Goal: Navigation & Orientation: Find specific page/section

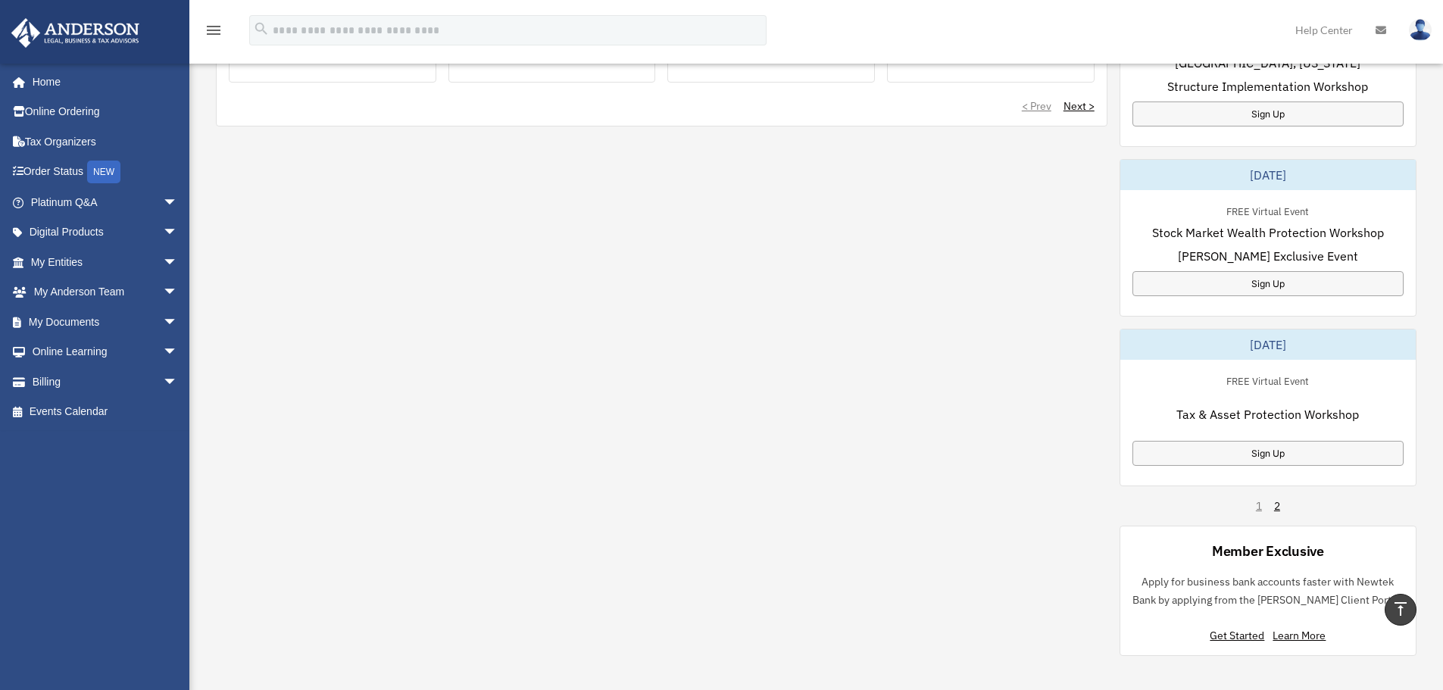
scroll to position [985, 0]
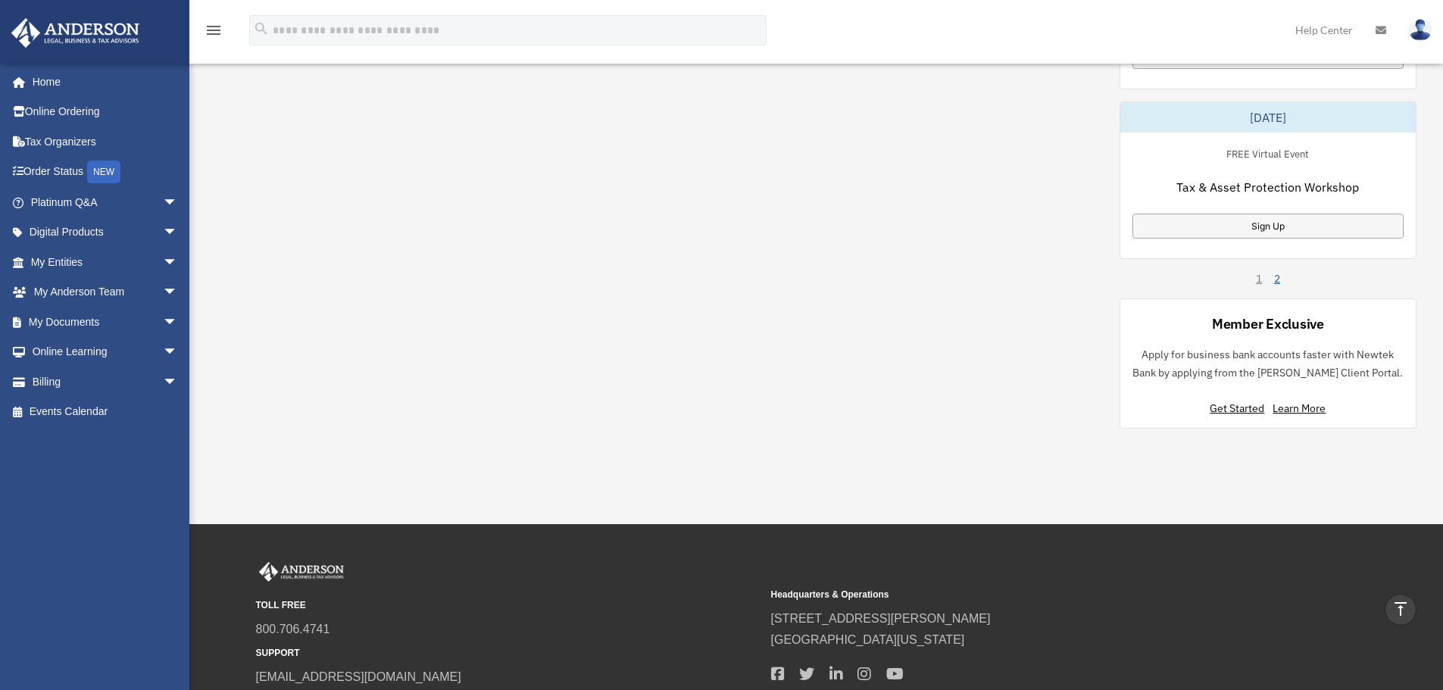
click at [1278, 280] on link "2" at bounding box center [1277, 278] width 6 height 15
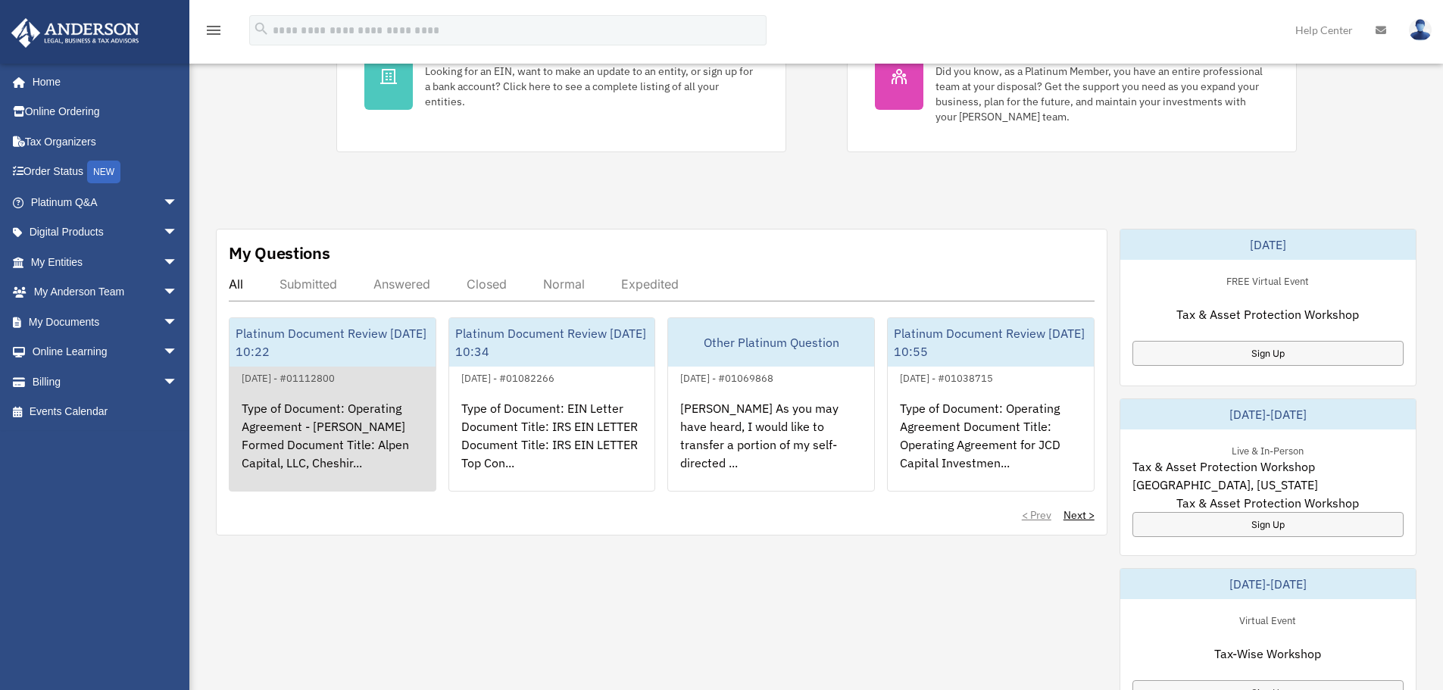
scroll to position [361, 0]
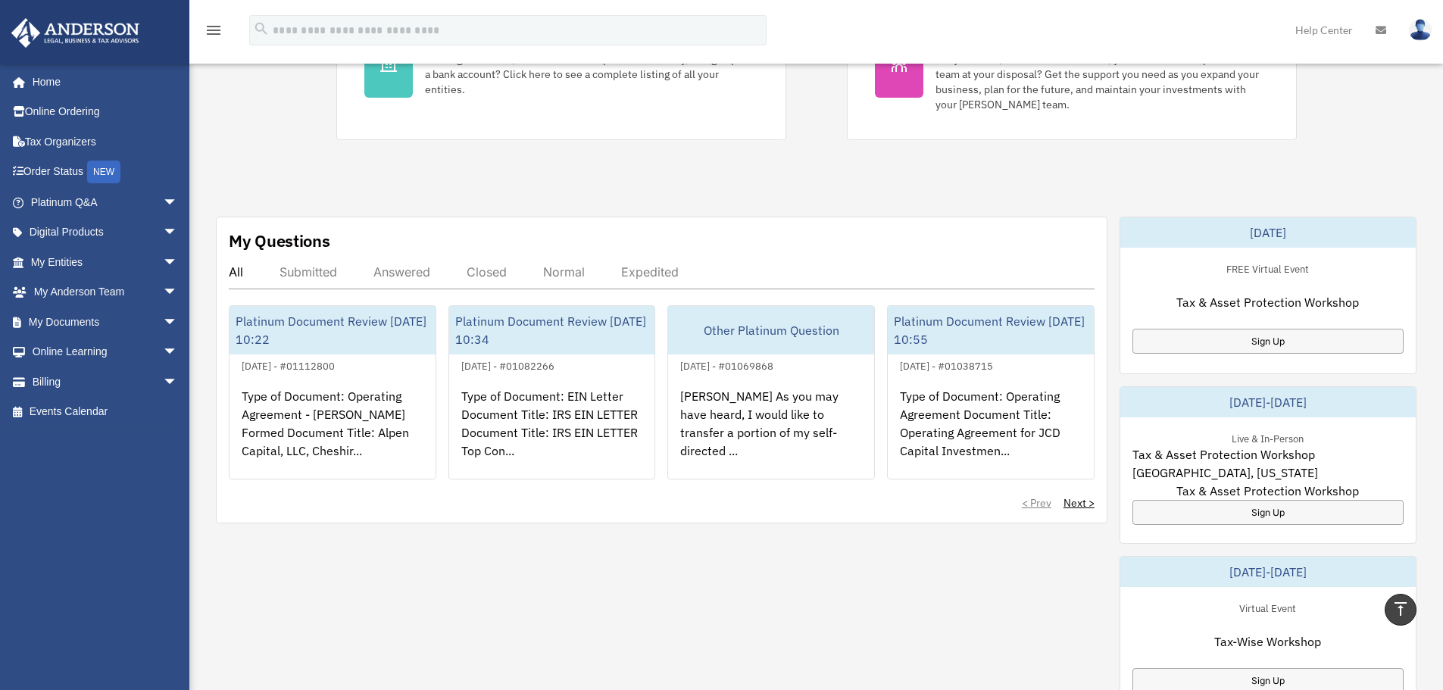
click at [400, 270] on div "Answered" at bounding box center [401, 271] width 57 height 15
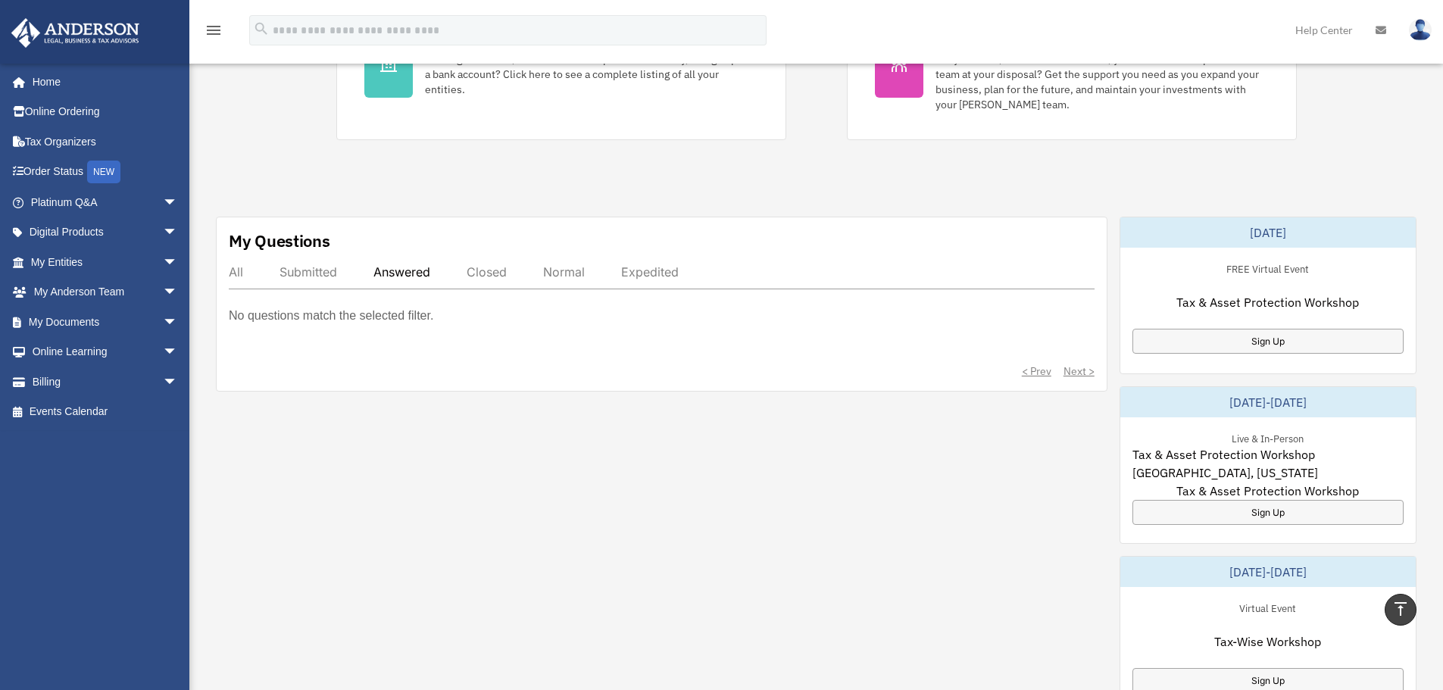
click at [320, 274] on div "Submitted" at bounding box center [309, 271] width 58 height 15
click at [233, 277] on div "All" at bounding box center [236, 271] width 14 height 15
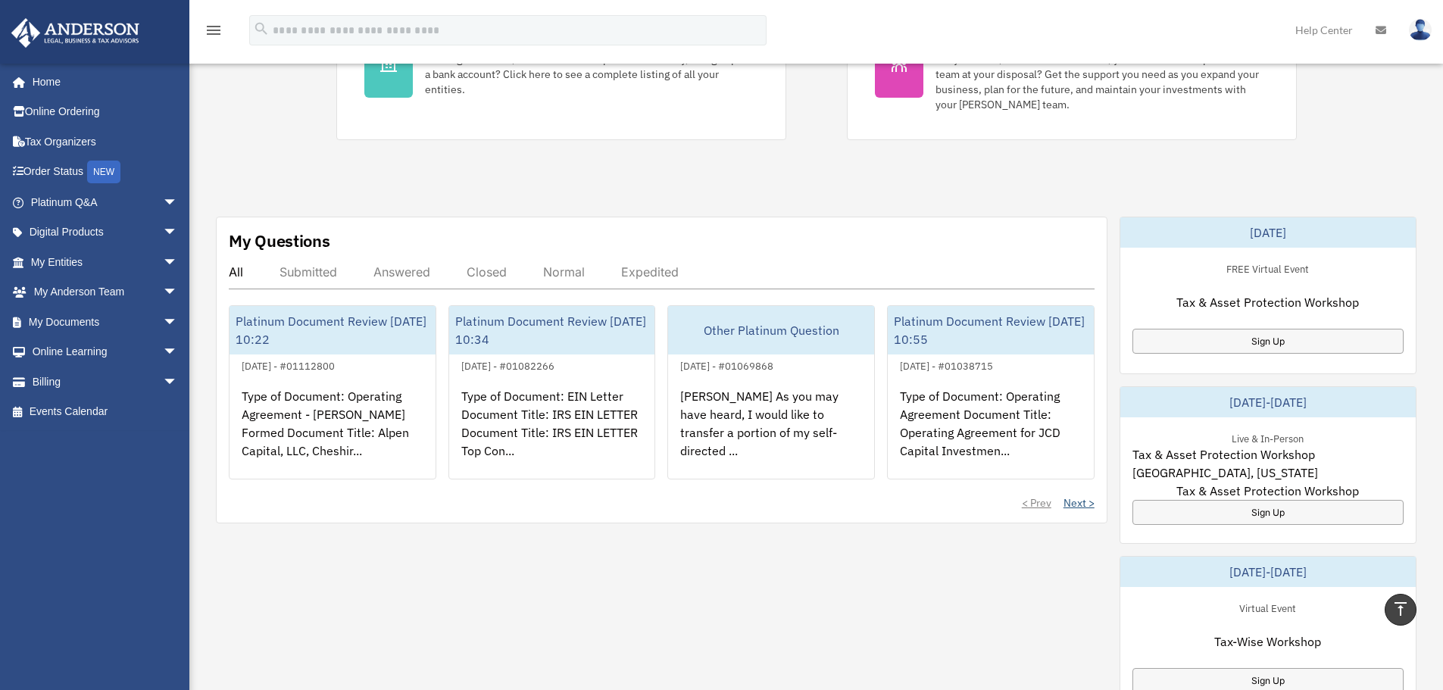
click at [1083, 499] on link "Next >" at bounding box center [1079, 502] width 31 height 15
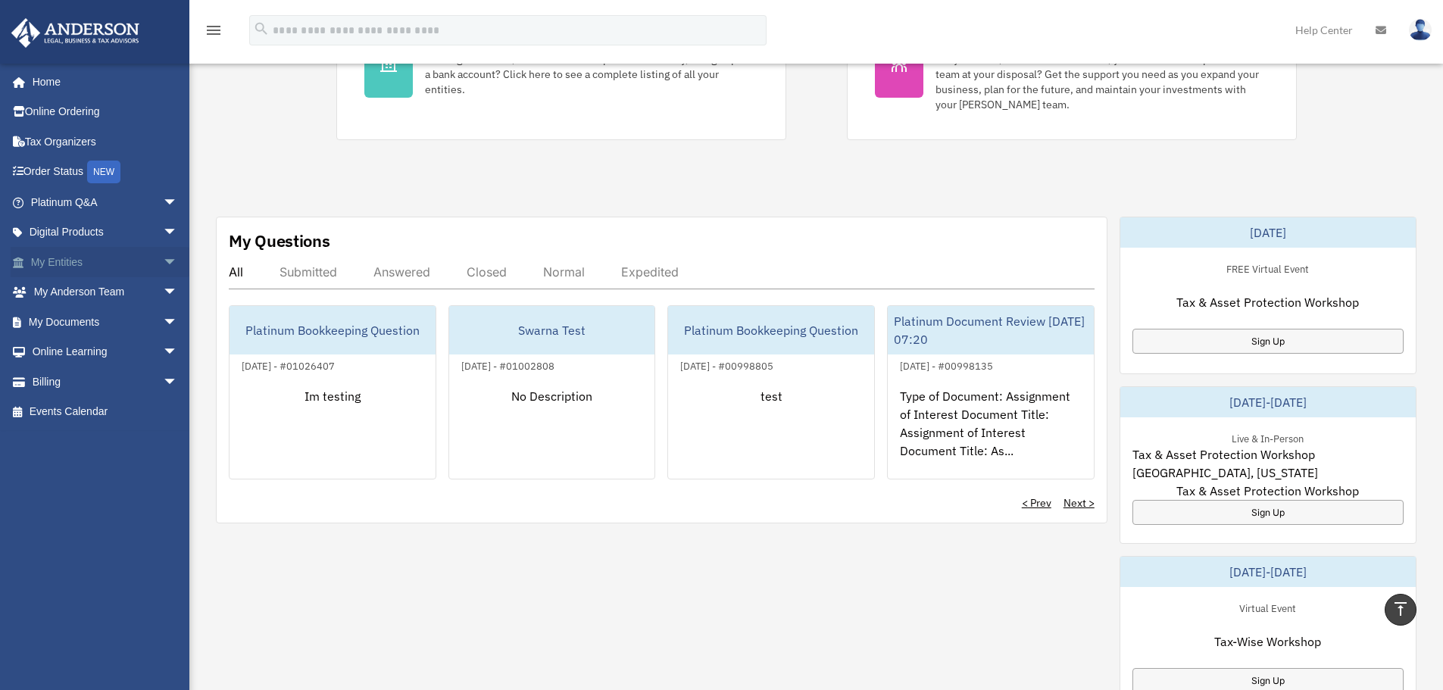
click at [163, 259] on span "arrow_drop_down" at bounding box center [178, 262] width 30 height 31
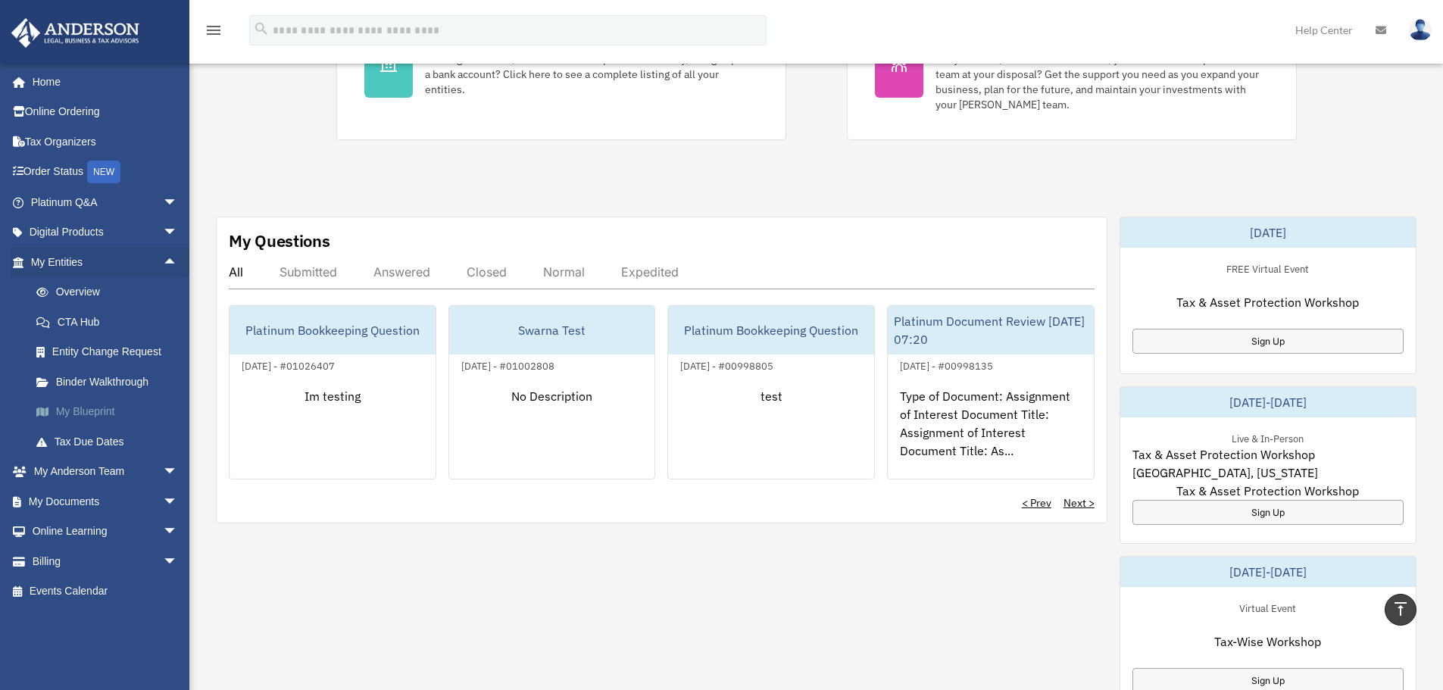
click at [78, 411] on link "My Blueprint" at bounding box center [111, 412] width 180 height 30
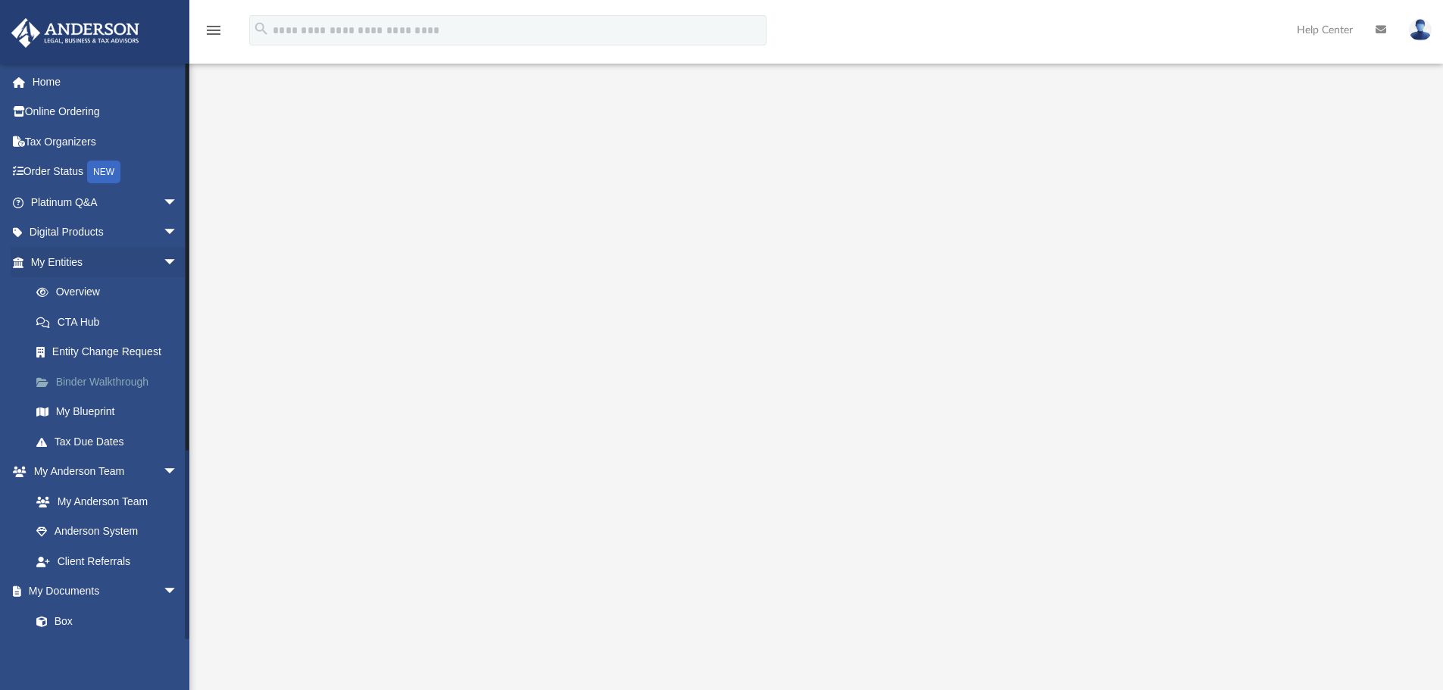
click at [98, 377] on link "Binder Walkthrough" at bounding box center [111, 382] width 180 height 30
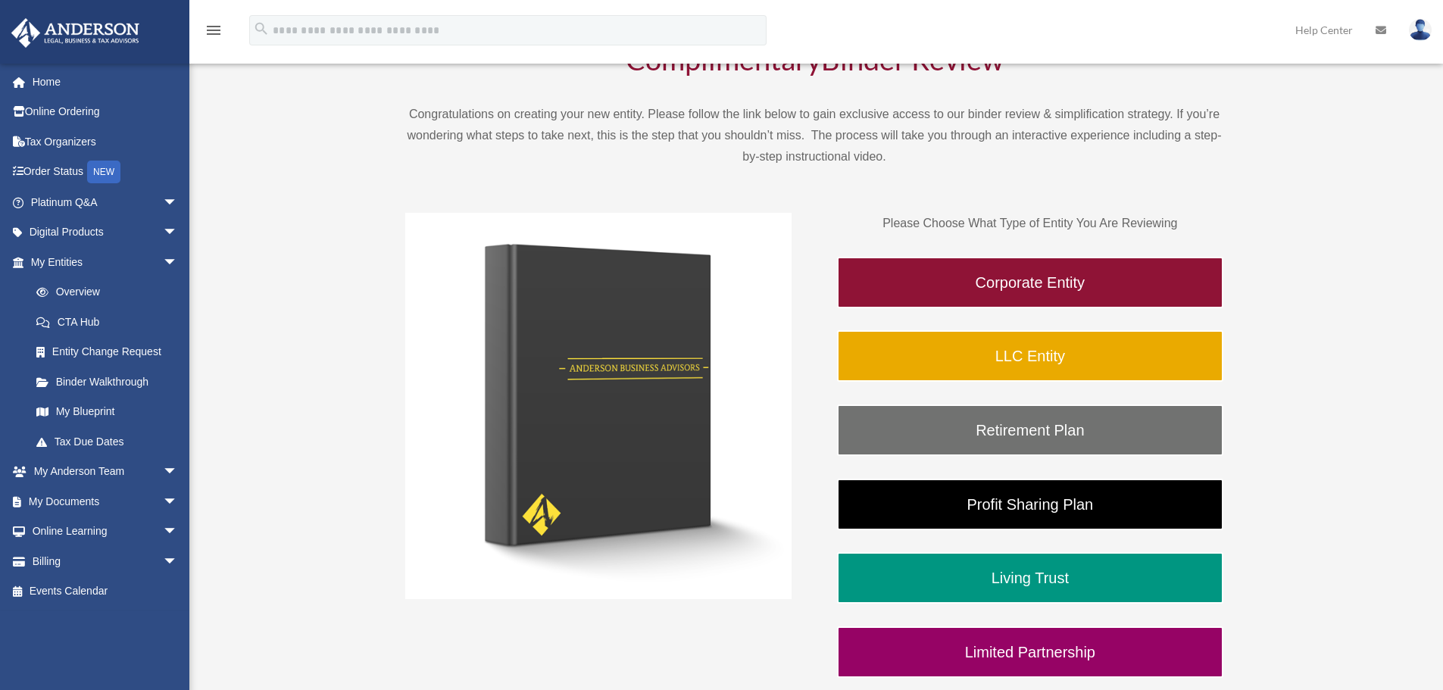
scroll to position [152, 0]
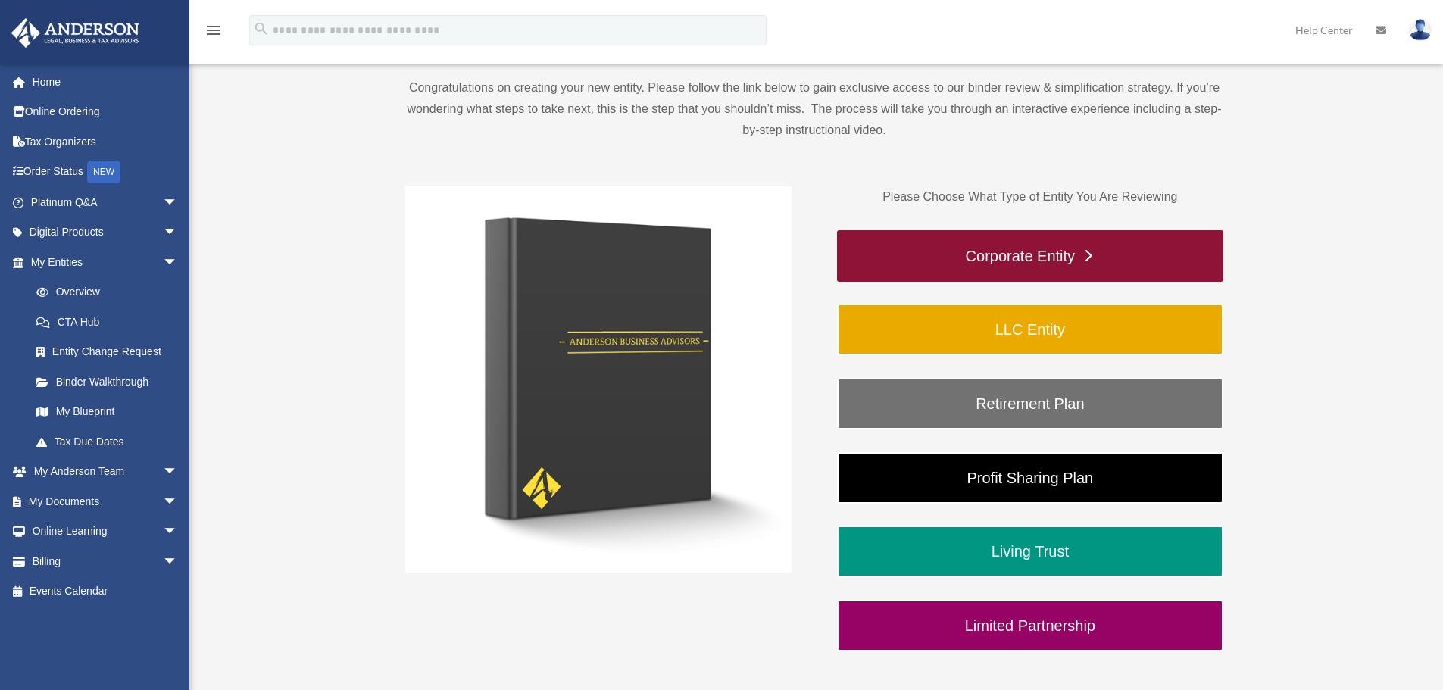
click at [1042, 265] on link "Corporate Entity" at bounding box center [1030, 256] width 386 height 52
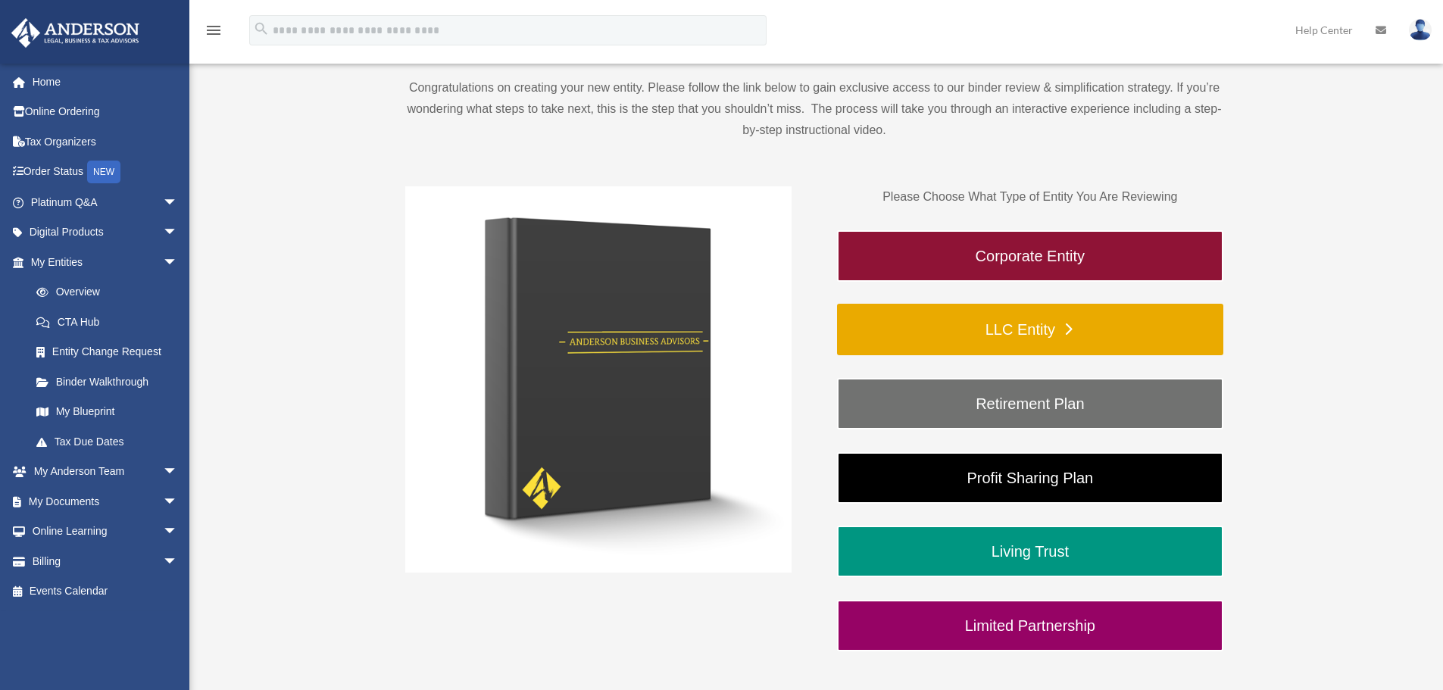
click at [1039, 333] on link "LLC Entity" at bounding box center [1030, 330] width 386 height 52
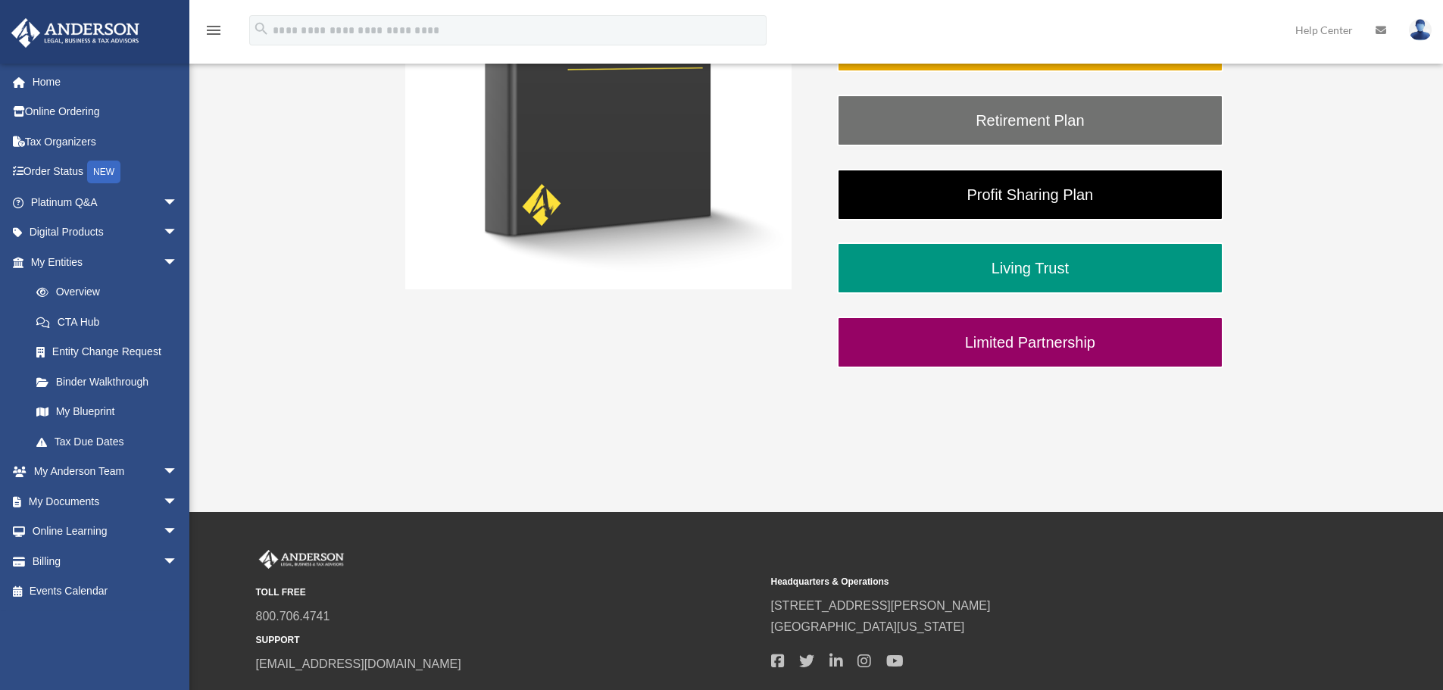
scroll to position [455, 0]
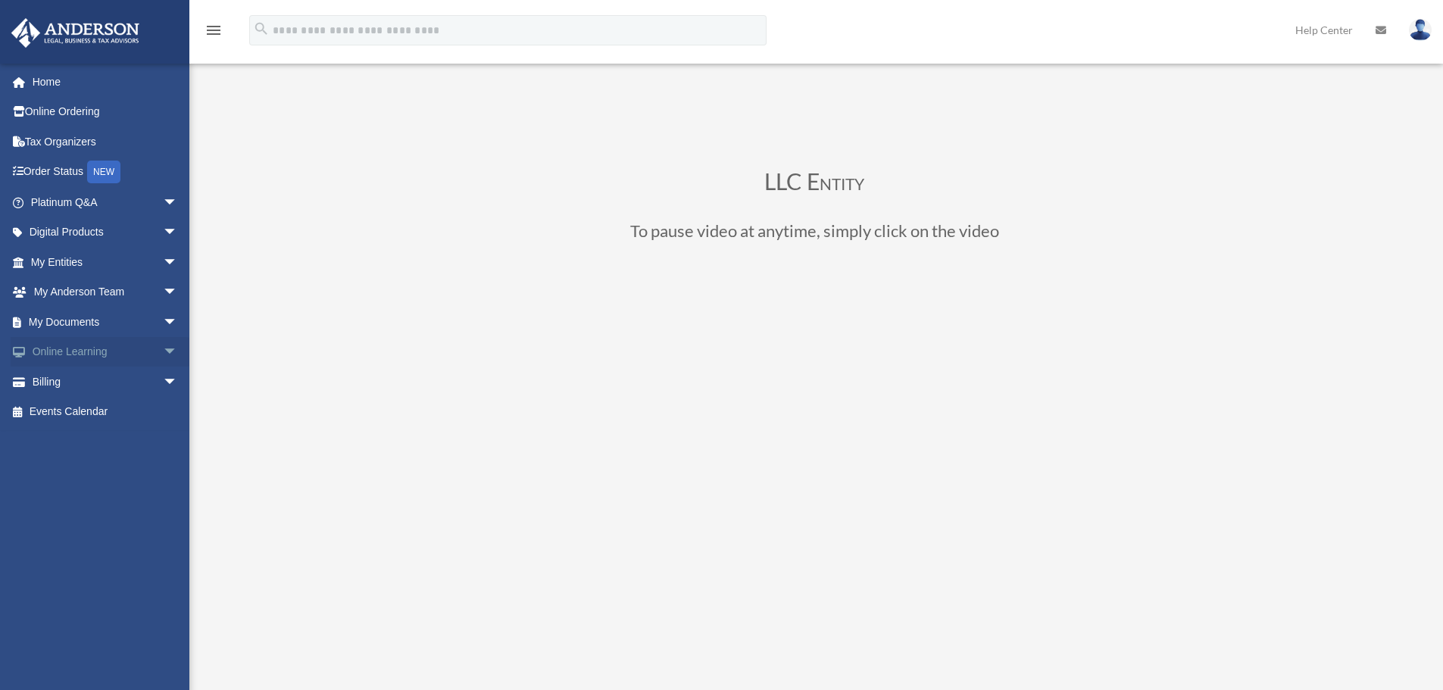
click at [92, 346] on link "Online Learning arrow_drop_down" at bounding box center [106, 352] width 190 height 30
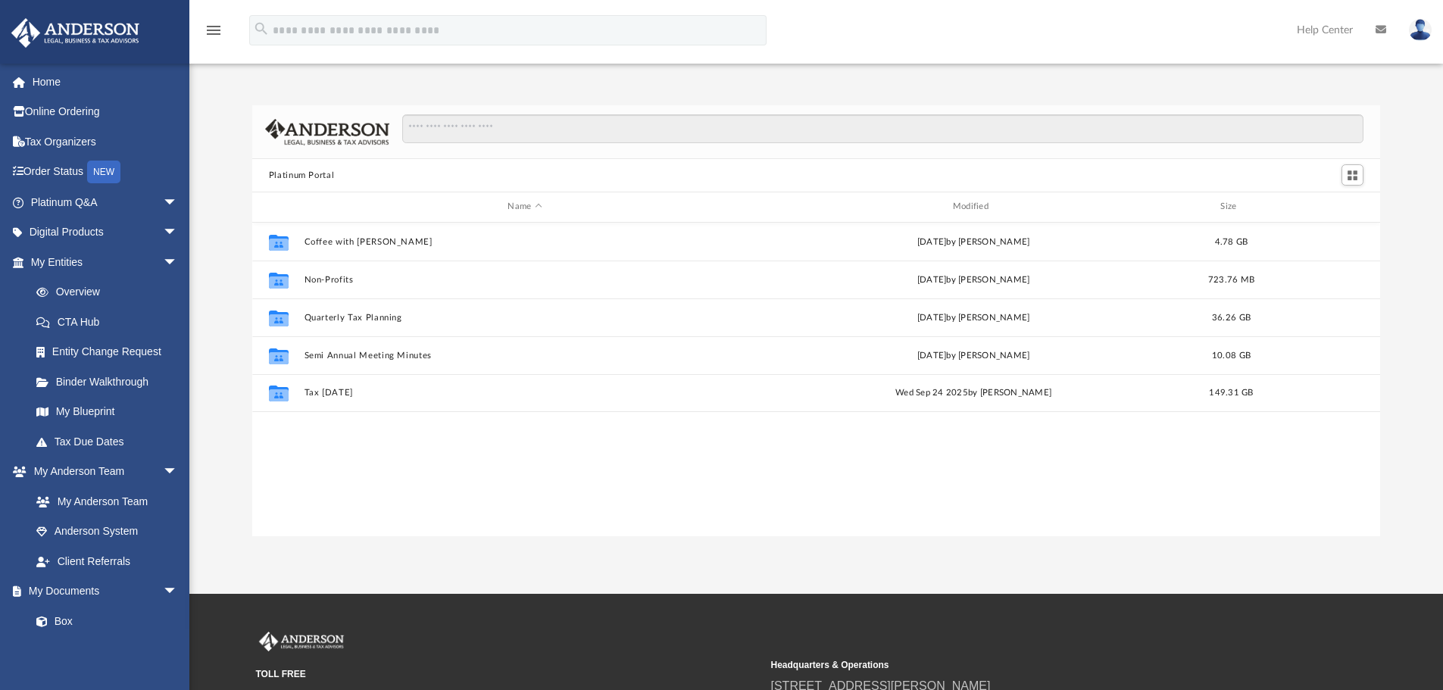
scroll to position [333, 1117]
click at [100, 492] on link "My Anderson Team" at bounding box center [111, 501] width 180 height 30
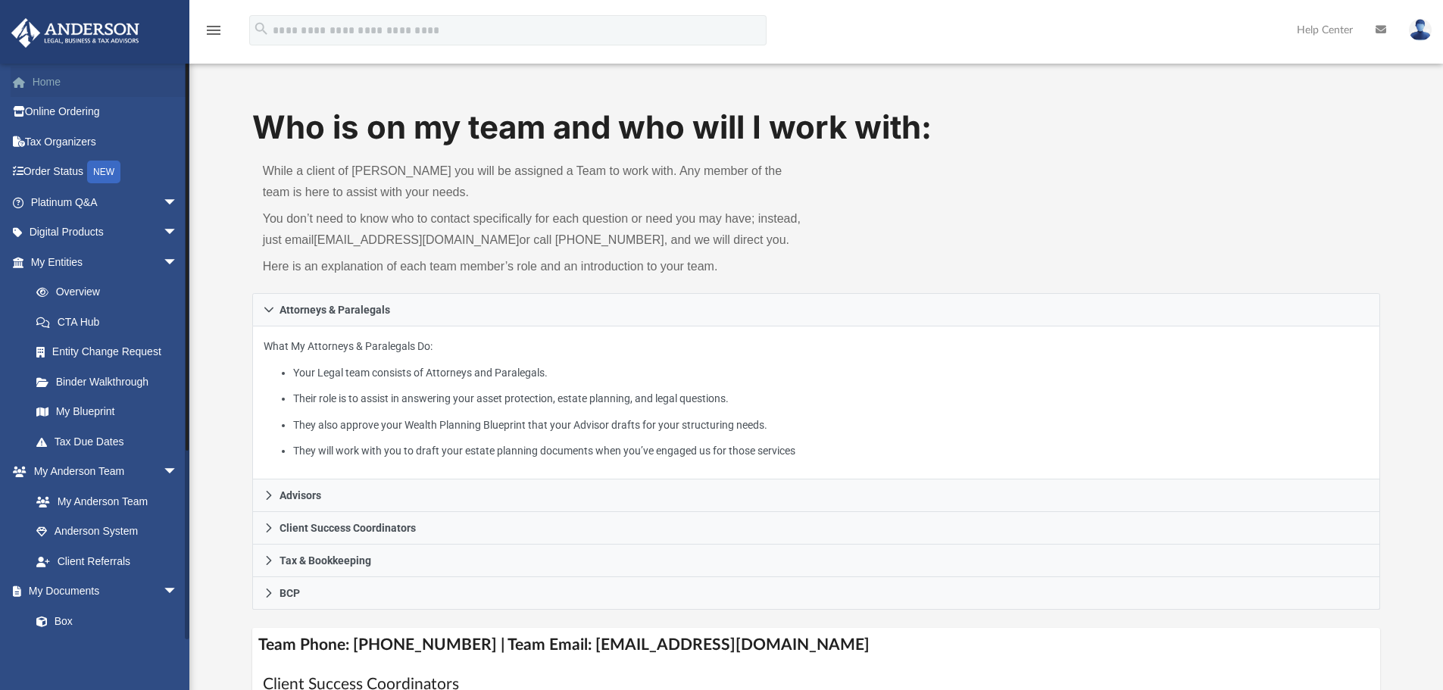
click at [49, 81] on link "Home" at bounding box center [106, 82] width 190 height 30
